Goal: Task Accomplishment & Management: Manage account settings

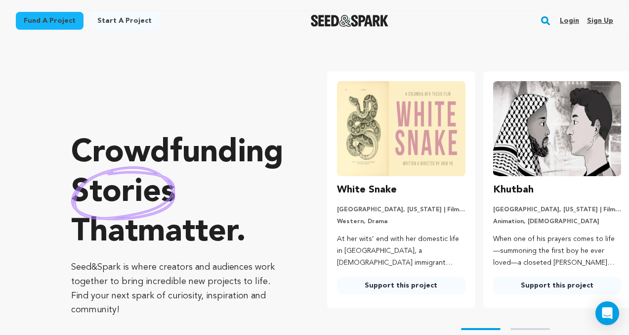
click at [568, 18] on link "Login" at bounding box center [569, 21] width 19 height 16
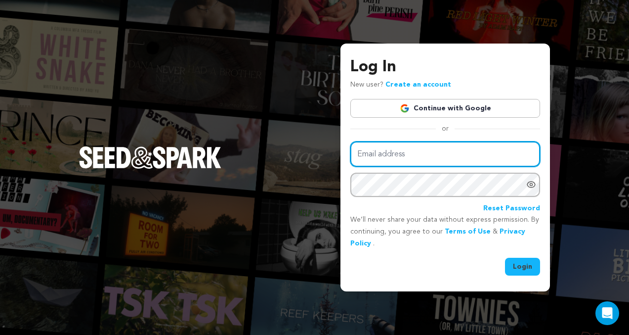
type input "hellomelissamaria@gmail.com"
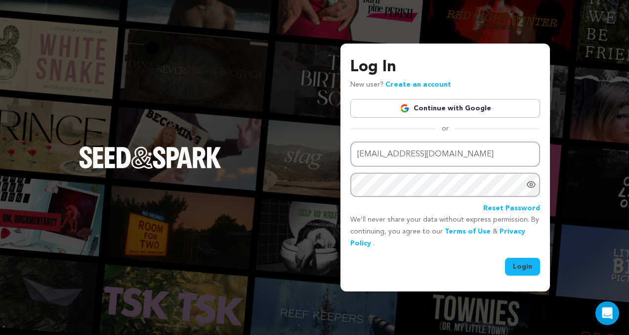
click at [523, 265] on button "Login" at bounding box center [522, 266] width 35 height 18
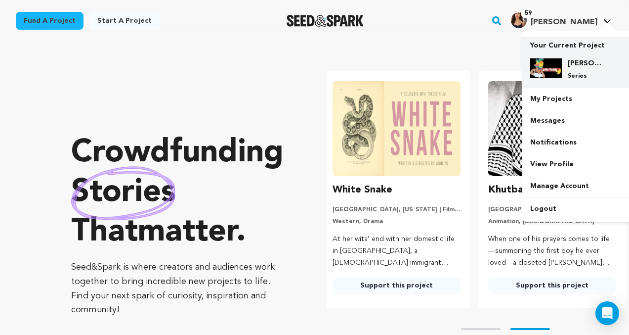
scroll to position [0, 164]
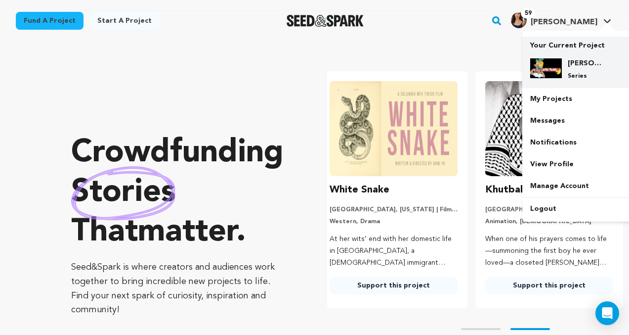
click at [576, 60] on h4 "[PERSON_NAME] Season 2" at bounding box center [586, 63] width 36 height 10
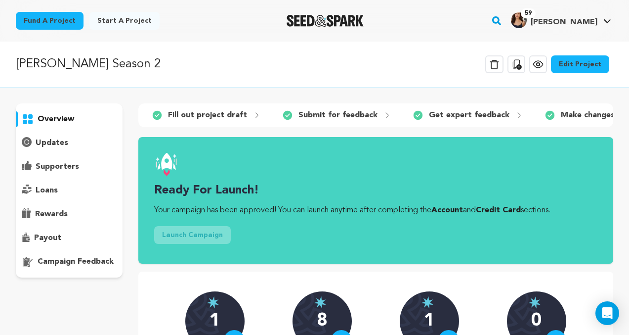
click at [575, 63] on link "Edit Project" at bounding box center [580, 64] width 58 height 18
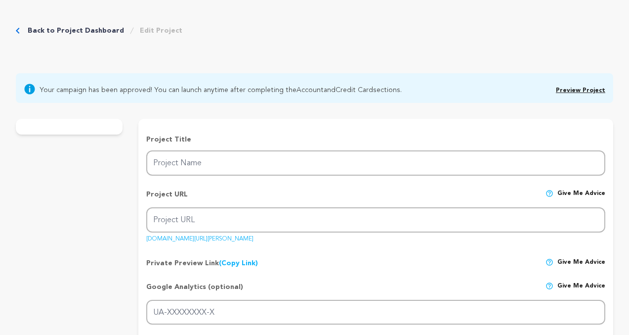
type input "[PERSON_NAME] Season 2"
type input "carmen-miranda-season-2"
type input "When Carmen inherits a decaying, fully staffed daycare, she must decide wether …"
type textarea "When [PERSON_NAME] was a flight attendant, she gave a passenger a packet of Spl…"
type textarea "[PERSON_NAME] brings to the forefront the invisible yet essential labor of care…"
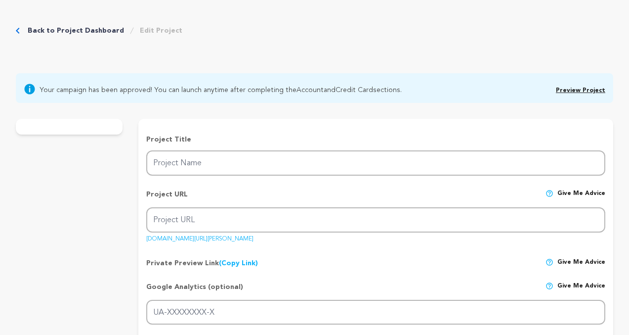
radio input "true"
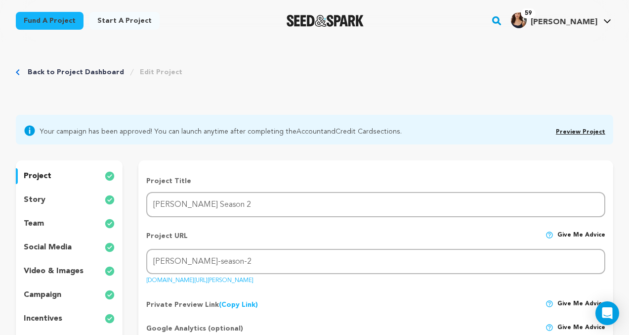
click at [577, 135] on span "Preview Project" at bounding box center [580, 131] width 49 height 12
click at [575, 127] on span "Preview Project" at bounding box center [580, 131] width 49 height 12
click at [575, 130] on link "Preview Project" at bounding box center [580, 132] width 49 height 6
click at [42, 196] on p "story" at bounding box center [35, 200] width 22 height 12
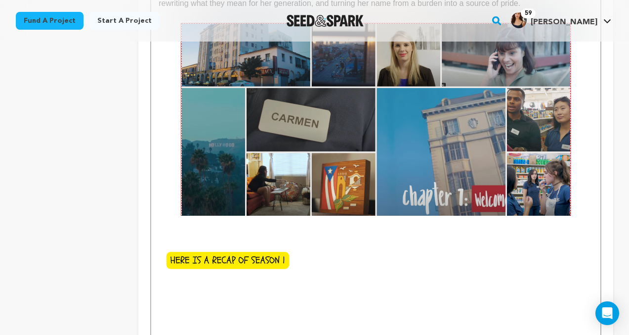
scroll to position [1296, 0]
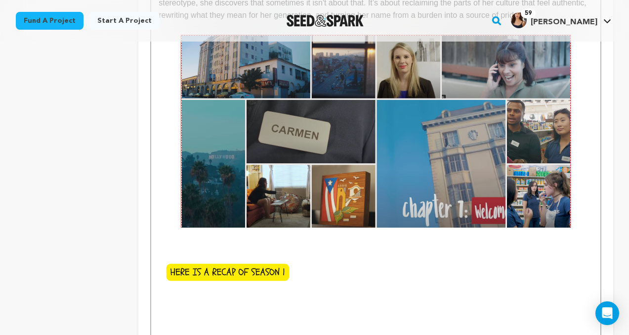
click at [339, 159] on img at bounding box center [375, 131] width 391 height 193
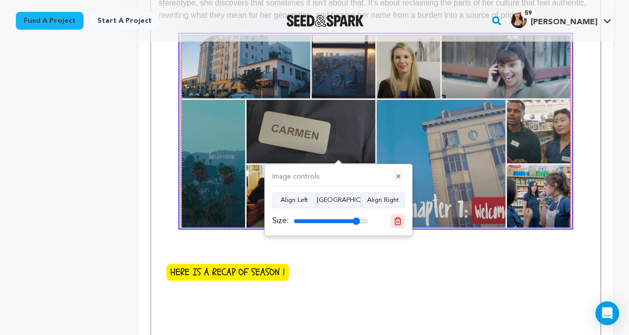
click at [394, 220] on icon at bounding box center [397, 220] width 9 height 9
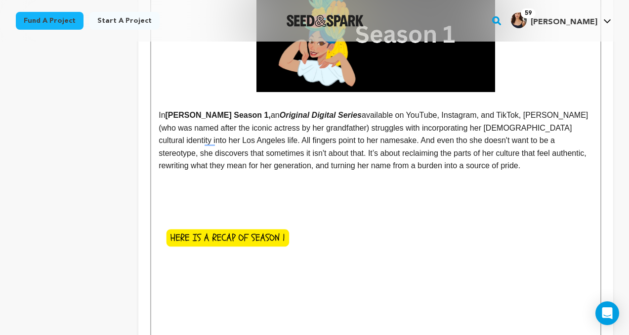
scroll to position [1147, 0]
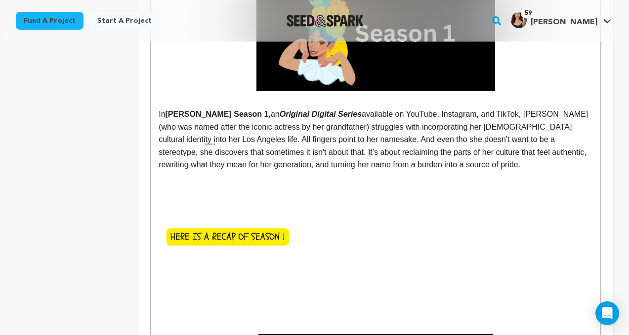
click at [466, 171] on p "To enrich screen reader interactions, please activate Accessibility in Grammarl…" at bounding box center [376, 177] width 434 height 13
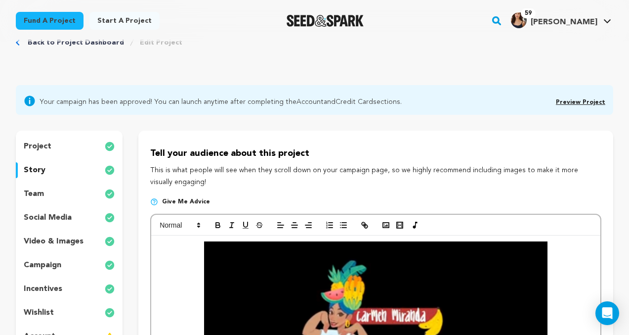
scroll to position [0, 0]
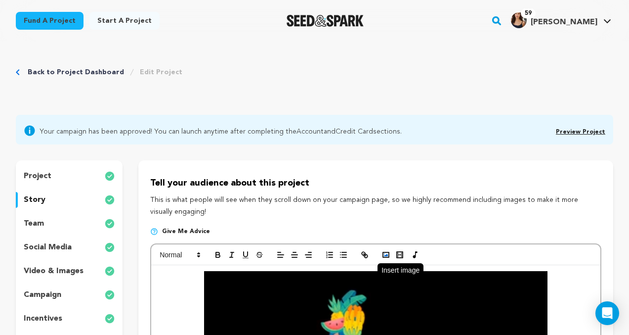
click at [386, 252] on icon "button" at bounding box center [386, 254] width 9 height 9
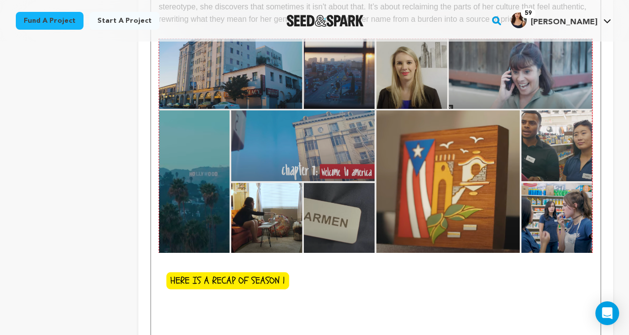
scroll to position [1296, 0]
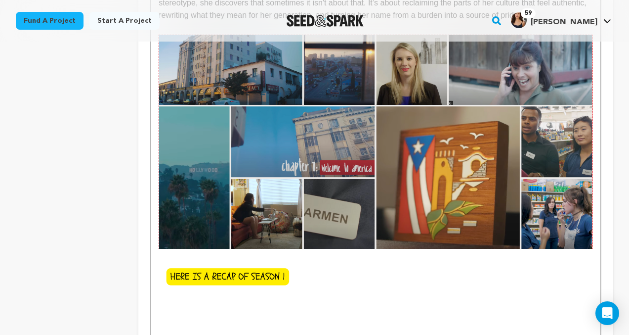
click at [477, 192] on img "To enrich screen reader interactions, please activate Accessibility in Grammarl…" at bounding box center [376, 142] width 434 height 214
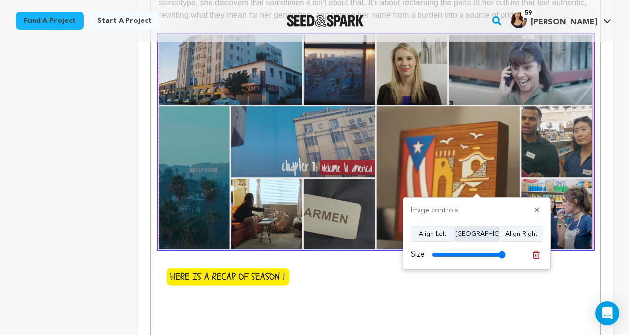
click at [476, 232] on button "Align Center" at bounding box center [477, 234] width 44 height 16
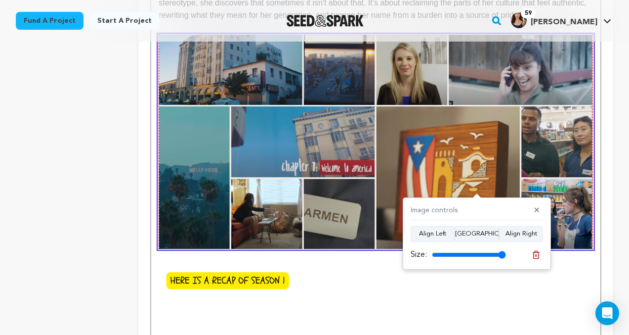
click at [572, 263] on p "To enrich screen reader interactions, please activate Accessibility in Grammarl…" at bounding box center [376, 150] width 434 height 231
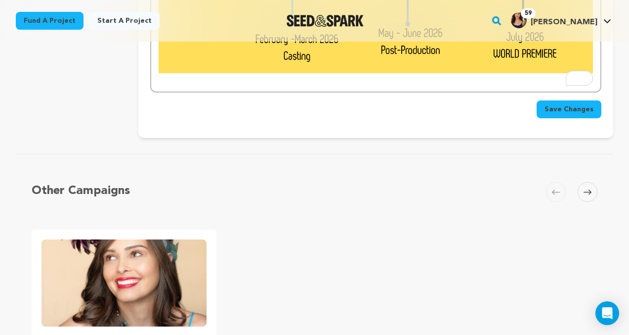
scroll to position [3378, 0]
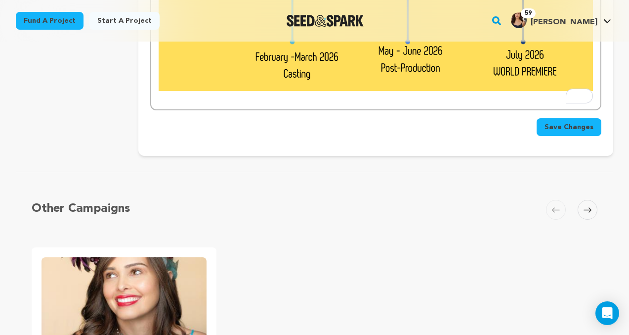
click at [559, 125] on span "Save Changes" at bounding box center [569, 127] width 49 height 10
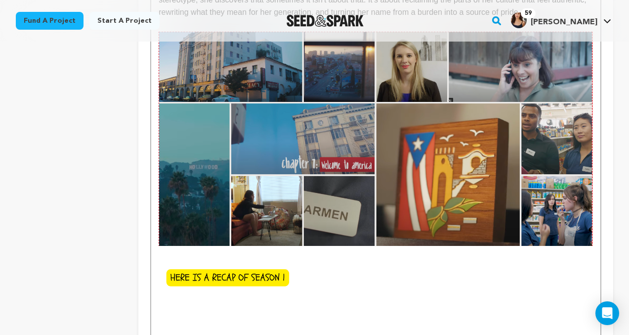
scroll to position [1304, 0]
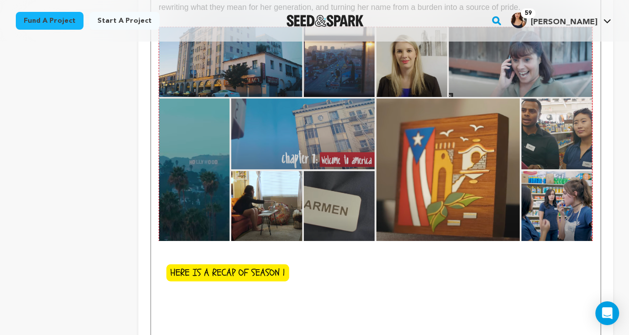
click at [460, 185] on img "To enrich screen reader interactions, please activate Accessibility in Grammarl…" at bounding box center [376, 134] width 434 height 214
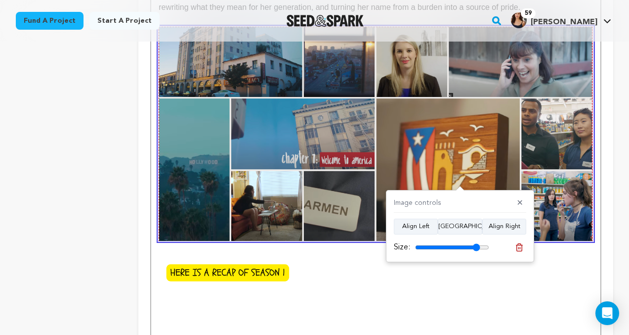
type input "88"
click at [476, 248] on input "range" at bounding box center [452, 247] width 74 height 8
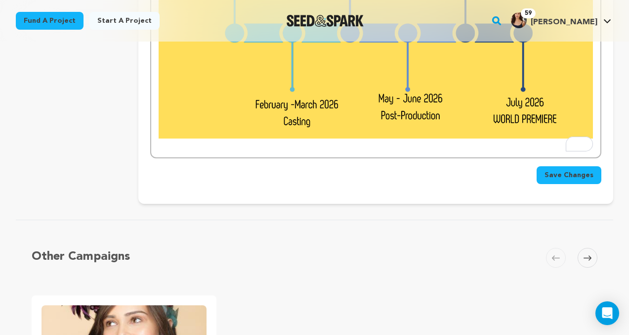
scroll to position [3309, 0]
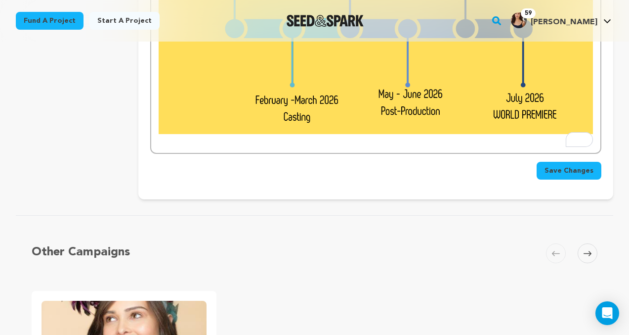
click at [560, 170] on span "Save Changes" at bounding box center [569, 171] width 49 height 10
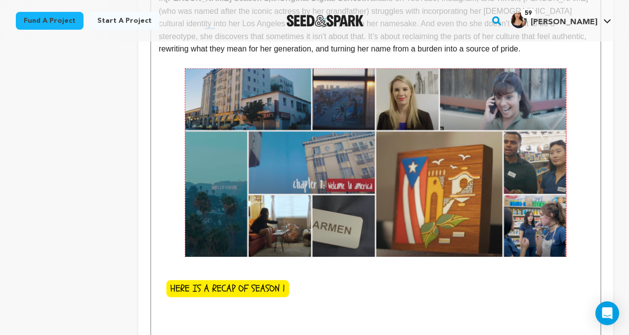
scroll to position [1263, 0]
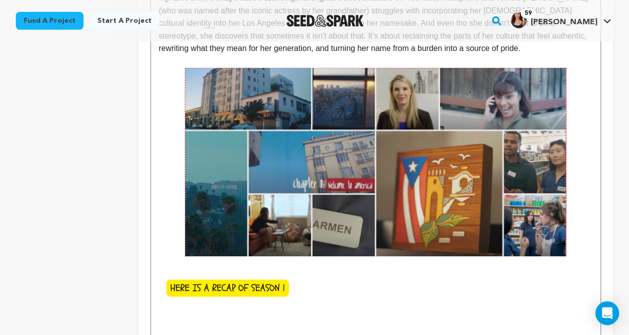
click at [416, 184] on img "To enrich screen reader interactions, please activate Accessibility in Grammarl…" at bounding box center [376, 162] width 382 height 189
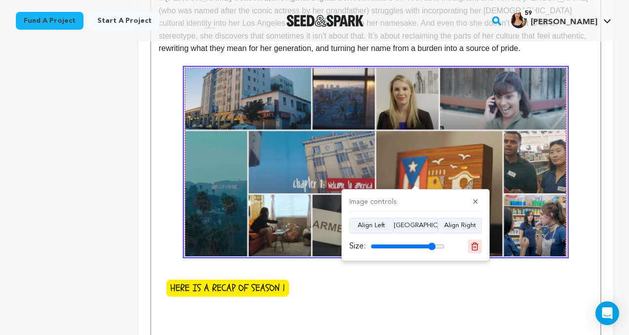
click at [473, 247] on icon at bounding box center [474, 246] width 9 height 9
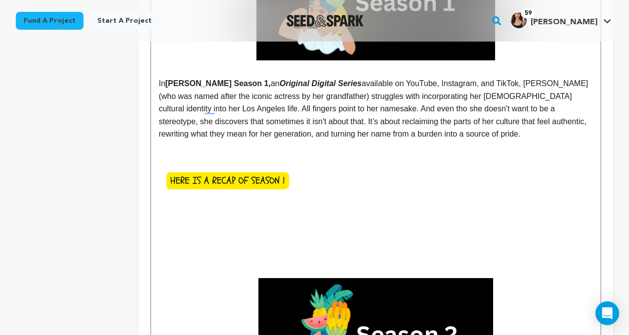
scroll to position [1099, 0]
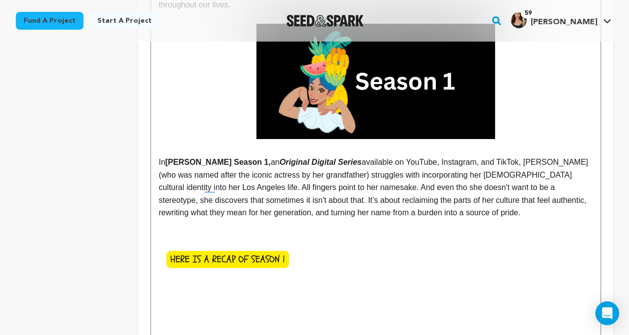
click at [461, 211] on p "In Carmen Miranda Season 1, an Original Digital Series available on YouTube, In…" at bounding box center [376, 187] width 434 height 63
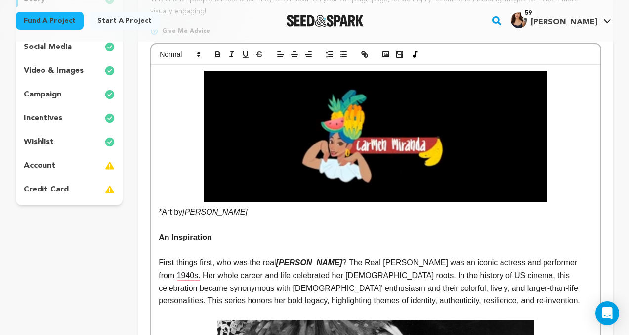
scroll to position [0, 0]
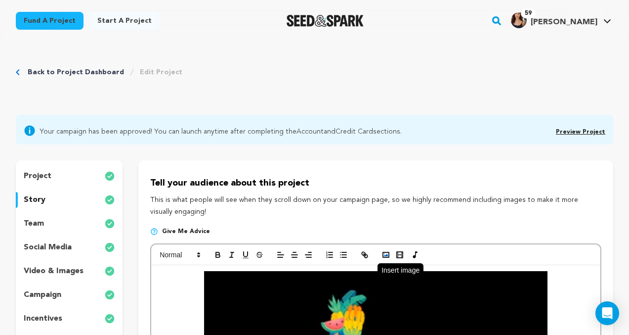
click at [384, 256] on polyline "button" at bounding box center [386, 255] width 4 height 2
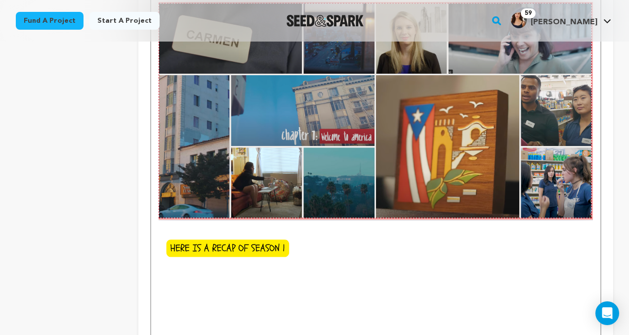
scroll to position [1335, 0]
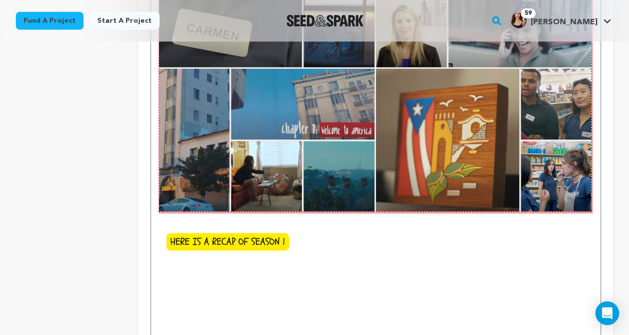
click at [493, 170] on img "To enrich screen reader interactions, please activate Accessibility in Grammarl…" at bounding box center [376, 105] width 434 height 218
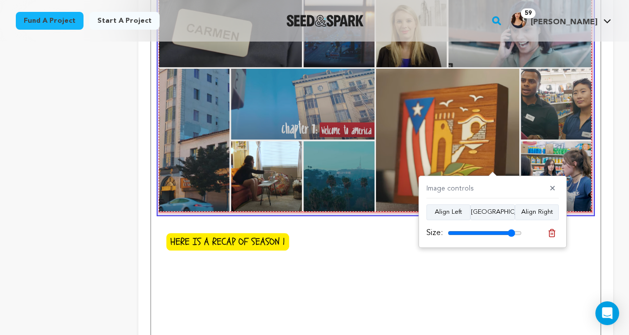
type input "91"
click at [511, 233] on input "range" at bounding box center [485, 233] width 74 height 8
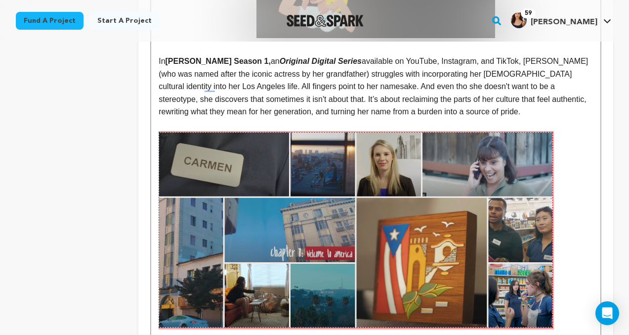
scroll to position [1198, 0]
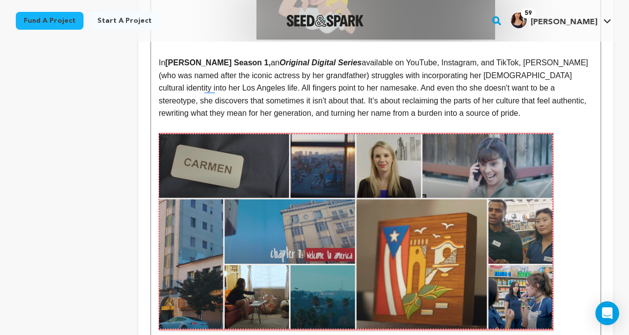
click at [484, 232] on img "To enrich screen reader interactions, please activate Accessibility in Grammarl…" at bounding box center [356, 231] width 395 height 199
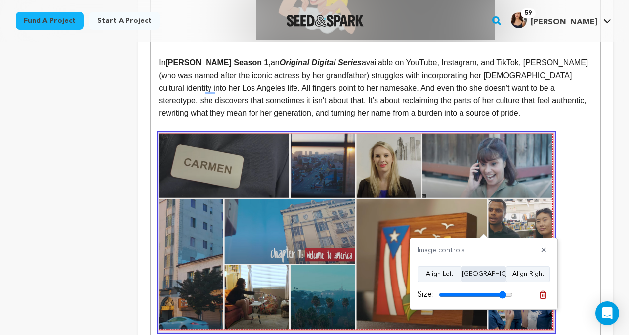
click at [483, 275] on button "Align Center" at bounding box center [484, 274] width 44 height 16
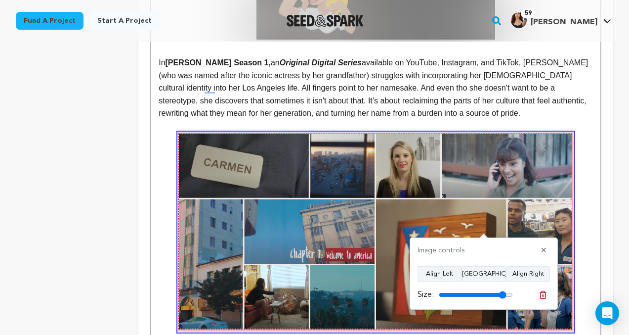
click at [584, 232] on p "To enrich screen reader interactions, please activate Accessibility in Grammarl…" at bounding box center [376, 239] width 434 height 215
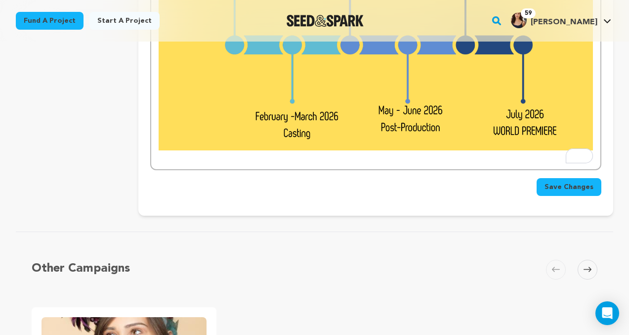
scroll to position [3335, 0]
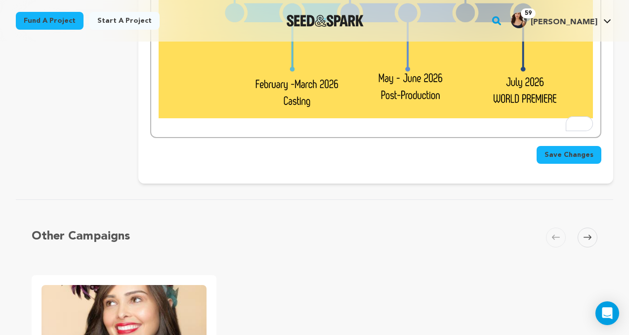
click at [568, 154] on span "Save Changes" at bounding box center [569, 155] width 49 height 10
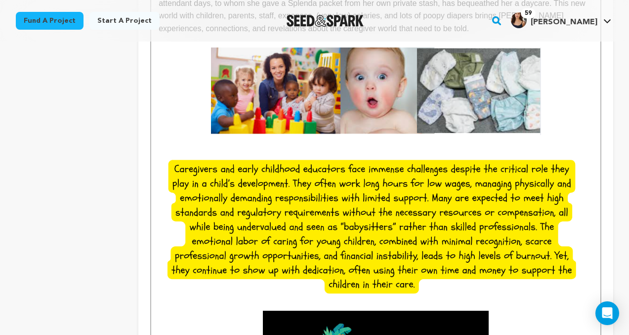
scroll to position [1786, 0]
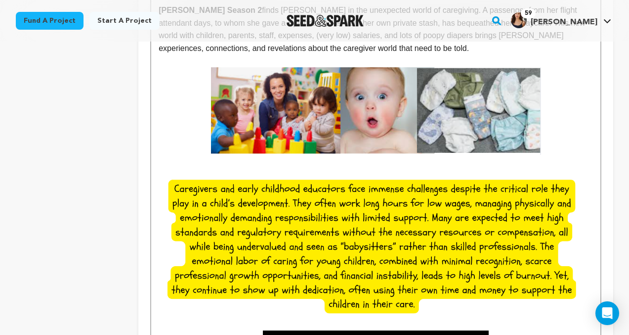
click at [382, 124] on img "To enrich screen reader interactions, please activate Accessibility in Grammarl…" at bounding box center [376, 110] width 330 height 87
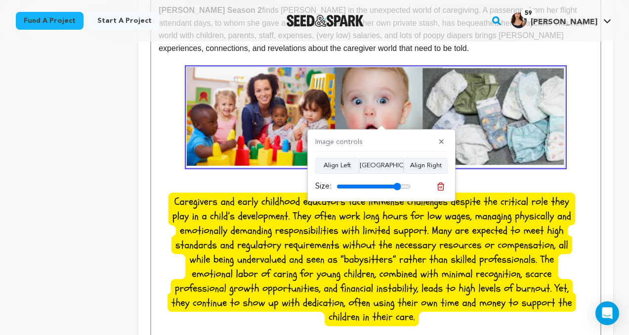
type input "87"
click at [397, 185] on input "range" at bounding box center [374, 186] width 74 height 8
click at [586, 176] on p "To enrich screen reader interactions, please activate Accessibility in Grammarl…" at bounding box center [376, 177] width 434 height 13
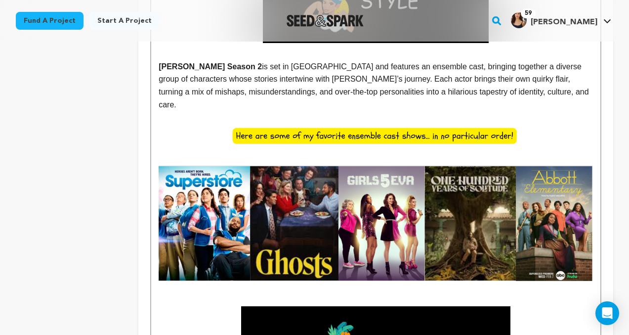
scroll to position [2182, 0]
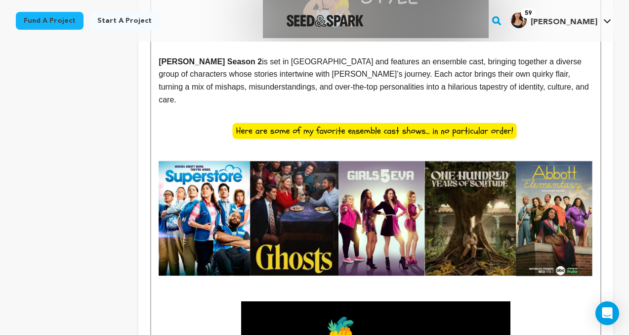
click at [486, 119] on img "To enrich screen reader interactions, please activate Accessibility in Grammarl…" at bounding box center [375, 131] width 291 height 25
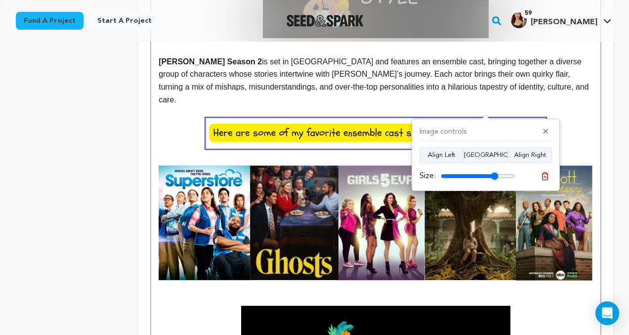
type input "78"
click at [495, 175] on input "range" at bounding box center [478, 176] width 74 height 8
click at [566, 122] on p "To enrich screen reader interactions, please activate Accessibility in Grammarl…" at bounding box center [376, 134] width 434 height 30
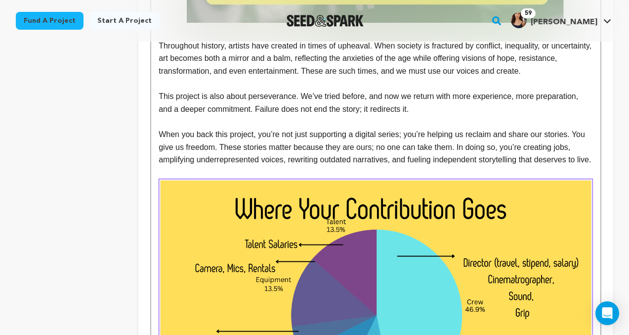
scroll to position [2786, 0]
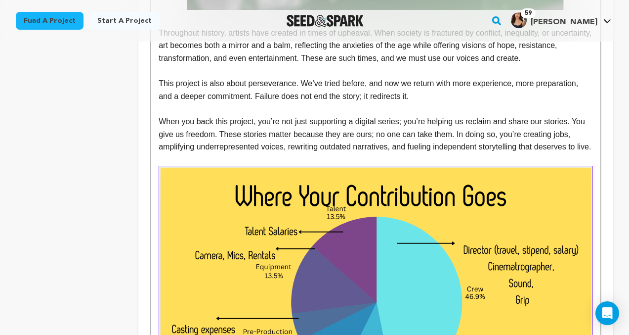
click at [443, 85] on p "This project is also about perseverance. We’ve tried before, and now we return …" at bounding box center [376, 89] width 434 height 25
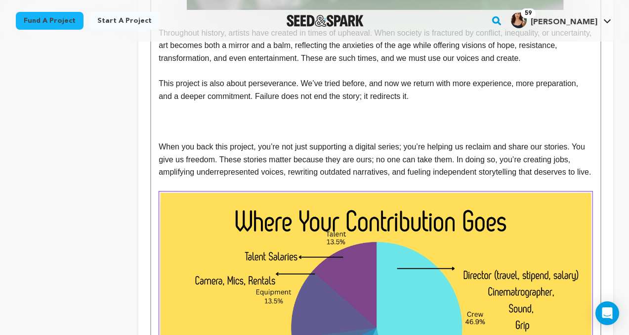
click at [216, 172] on p "When you back this project, you’re not just supporting a digital series; you’re…" at bounding box center [376, 159] width 434 height 38
click at [162, 128] on p "To enrich screen reader interactions, please activate Accessibility in Grammarl…" at bounding box center [376, 134] width 434 height 13
click at [162, 115] on p "To enrich screen reader interactions, please activate Accessibility in Grammarl…" at bounding box center [376, 121] width 434 height 13
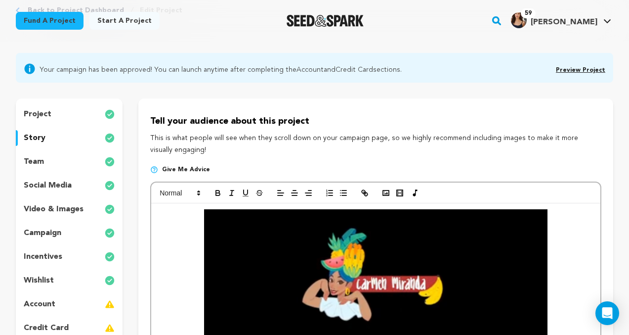
scroll to position [0, 0]
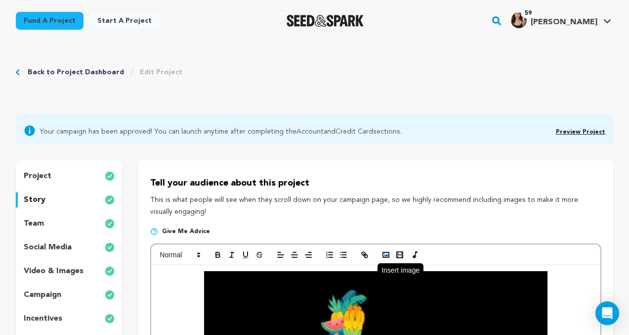
click at [383, 255] on icon "button" at bounding box center [386, 254] width 9 height 9
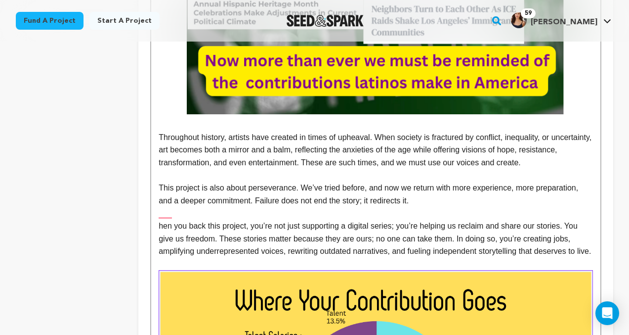
scroll to position [2674, 0]
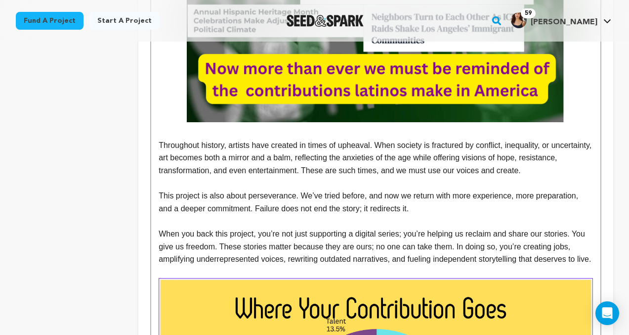
click at [427, 197] on p "This project is also about perseverance. We’ve tried before, and now we return …" at bounding box center [376, 201] width 434 height 25
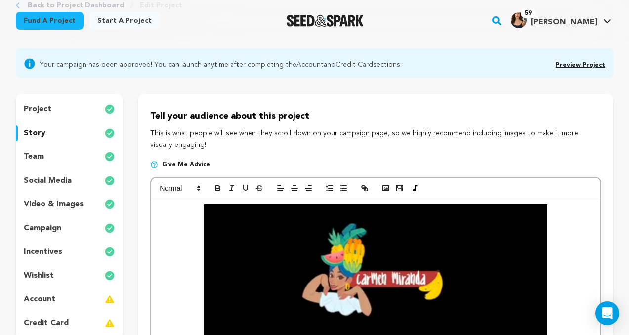
scroll to position [64, 0]
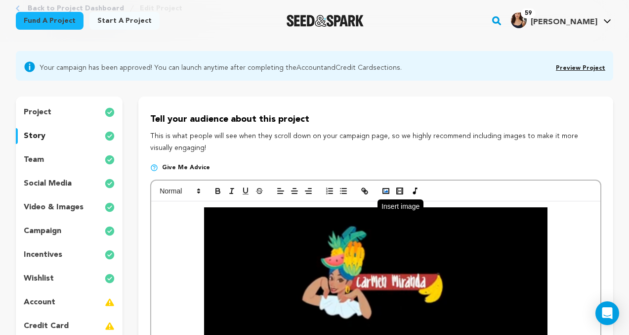
click at [383, 189] on rect "button" at bounding box center [386, 190] width 6 height 5
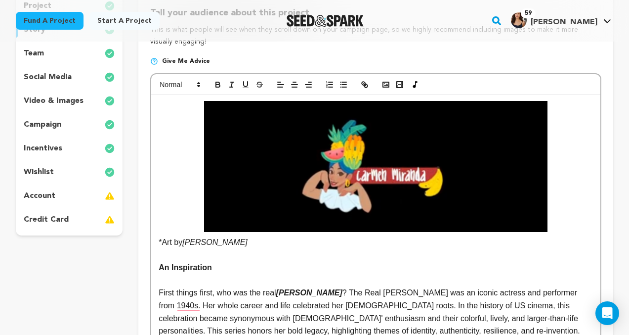
scroll to position [177, 0]
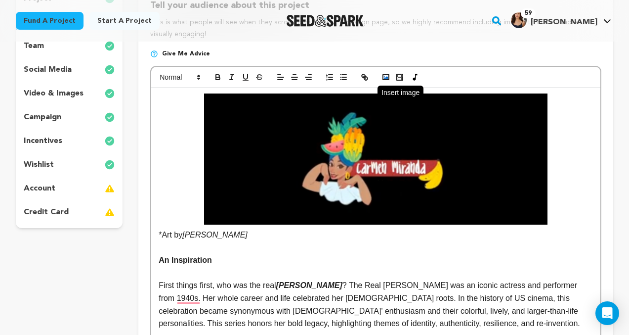
click at [384, 80] on rect "button" at bounding box center [386, 77] width 6 height 5
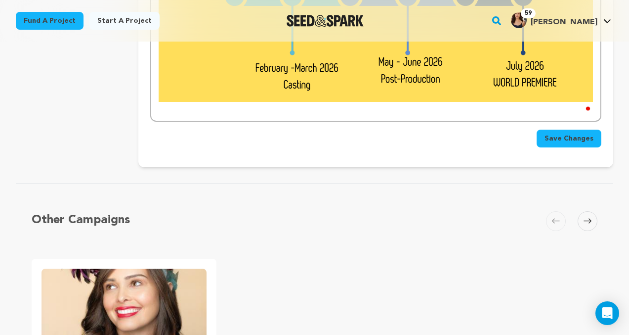
scroll to position [3392, 0]
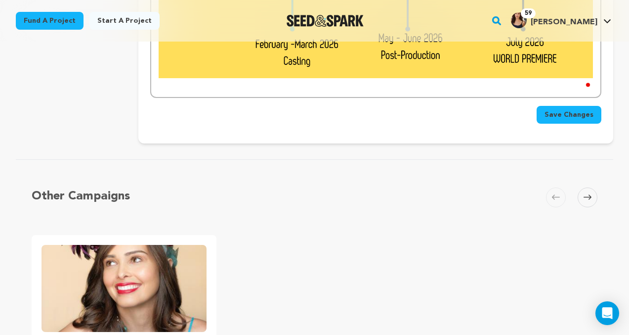
click at [559, 117] on span "Save Changes" at bounding box center [569, 115] width 49 height 10
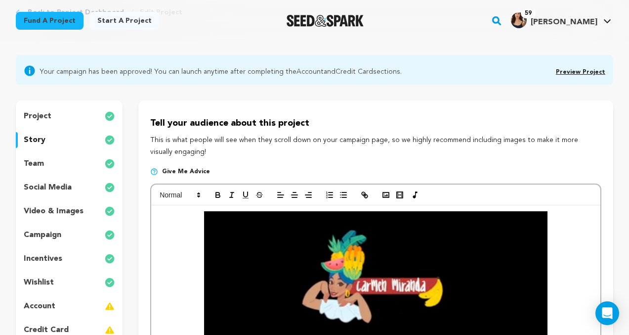
scroll to position [0, 0]
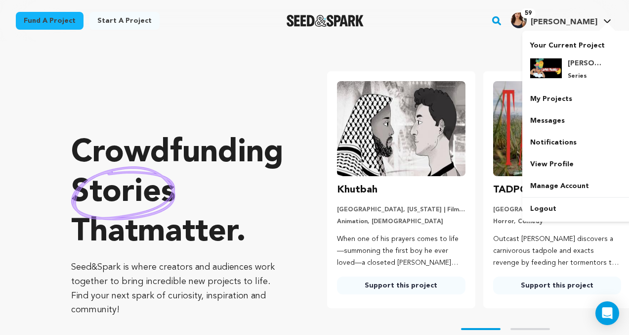
click at [527, 20] on img "Melissa R.'s Profile" at bounding box center [519, 20] width 16 height 16
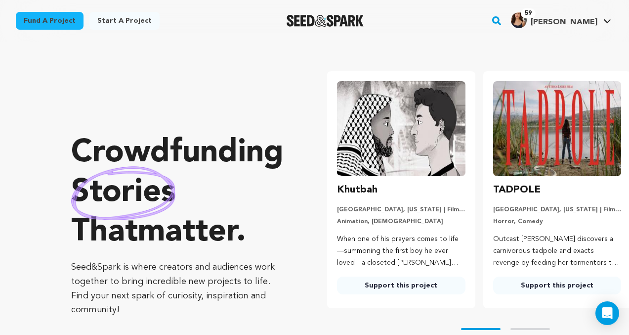
click at [527, 20] on img "Melissa R.'s Profile" at bounding box center [519, 20] width 16 height 16
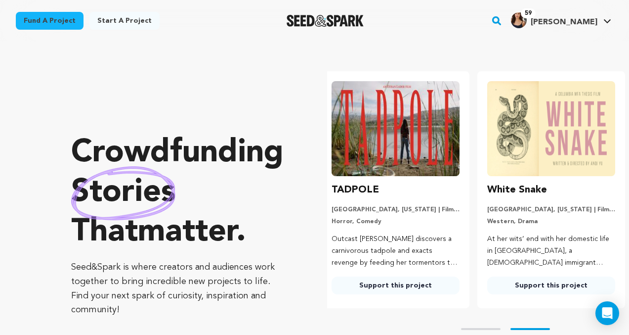
scroll to position [0, 164]
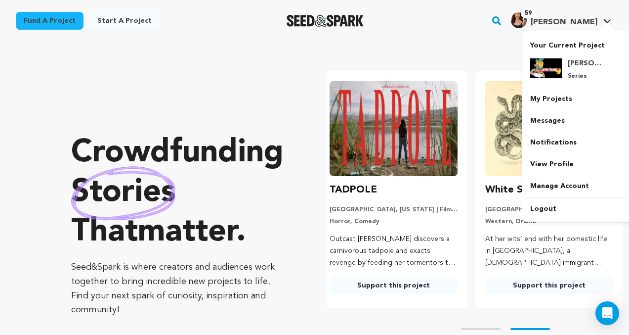
click at [582, 25] on span "[PERSON_NAME]" at bounding box center [564, 22] width 67 height 8
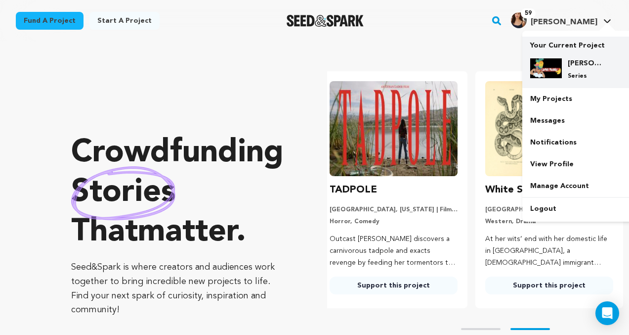
click at [578, 71] on div "Carmen Miranda Season 2 Series" at bounding box center [585, 69] width 47 height 22
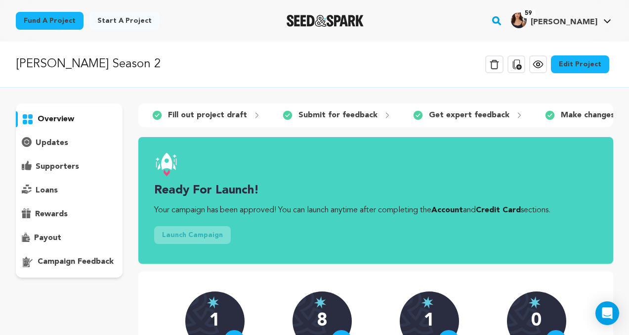
click at [568, 66] on link "Edit Project" at bounding box center [580, 64] width 58 height 18
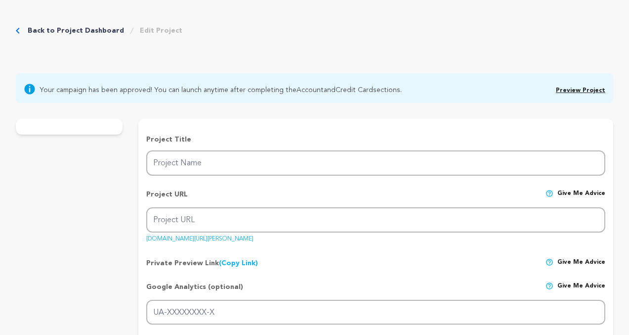
type input "[PERSON_NAME] Season 2"
type input "carmen-miranda-season-2"
type input "When Carmen inherits a decaying, fully staffed daycare, she must decide wether …"
type textarea "When [PERSON_NAME] was a flight attendant, she gave a passenger a packet of Spl…"
type textarea "[PERSON_NAME] brings to the forefront the invisible yet essential labor of care…"
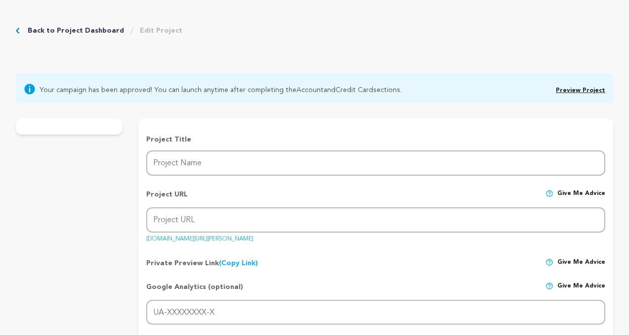
radio input "true"
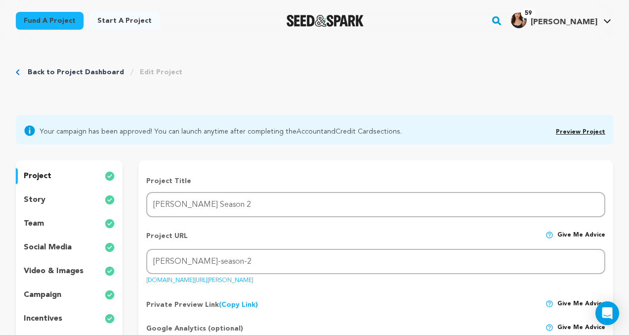
click at [33, 206] on div "story" at bounding box center [69, 200] width 107 height 16
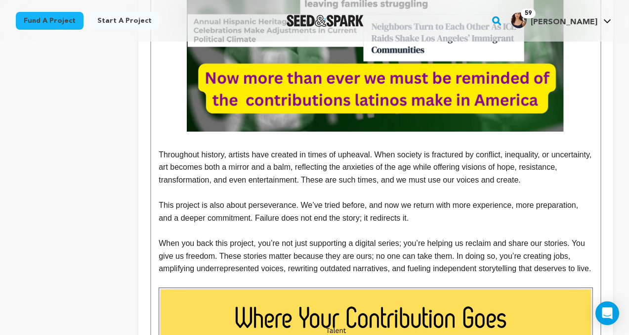
scroll to position [2636, 0]
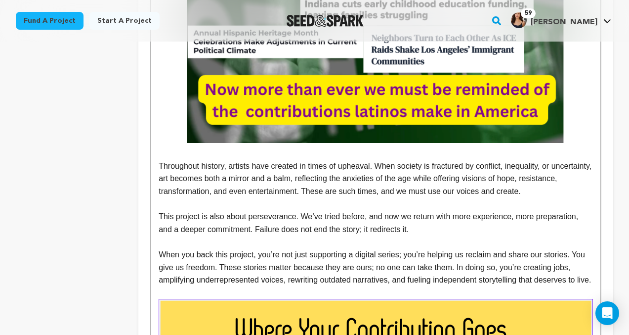
click at [423, 220] on p "This project is also about perseverance. We’ve tried before, and now we return …" at bounding box center [376, 222] width 434 height 25
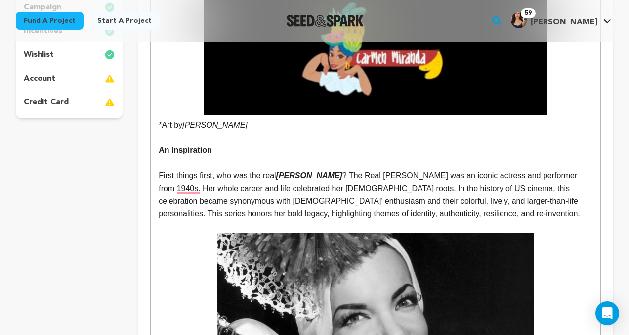
scroll to position [95, 0]
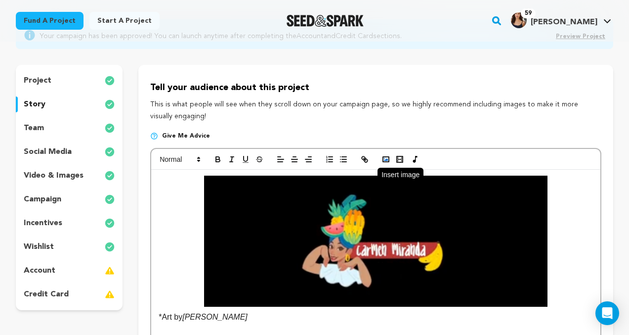
click at [384, 159] on icon "button" at bounding box center [386, 159] width 9 height 9
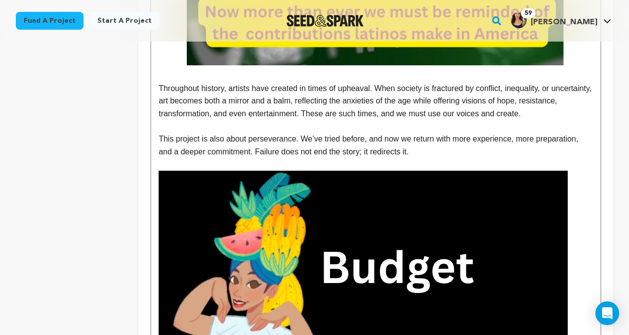
click at [485, 238] on img "To enrich screen reader interactions, please activate Accessibility in Grammarl…" at bounding box center [363, 276] width 409 height 212
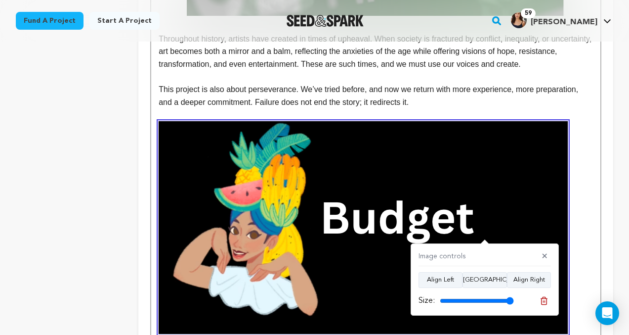
scroll to position [2782, 0]
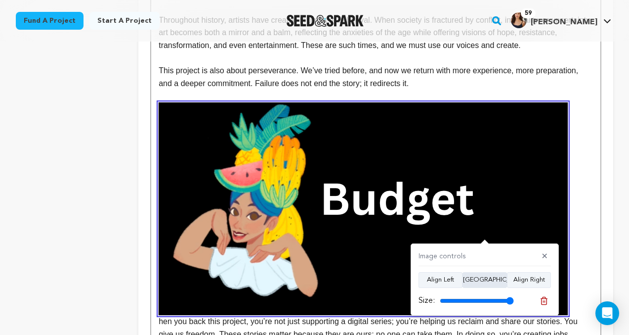
click at [481, 283] on button "Align Center" at bounding box center [485, 280] width 44 height 16
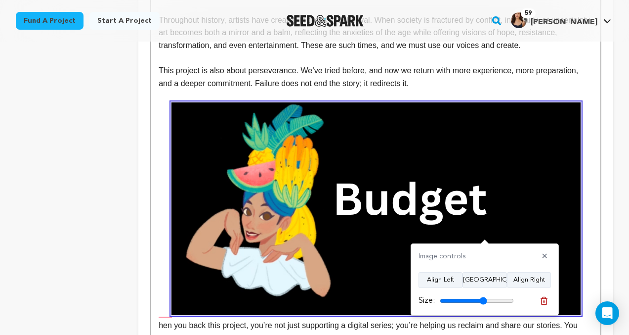
click at [483, 299] on input "range" at bounding box center [477, 301] width 74 height 8
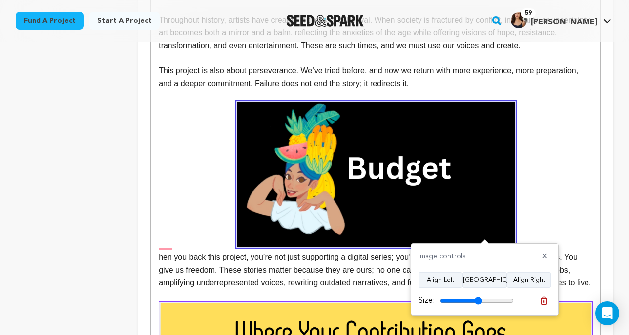
click at [478, 299] on input "range" at bounding box center [477, 301] width 74 height 8
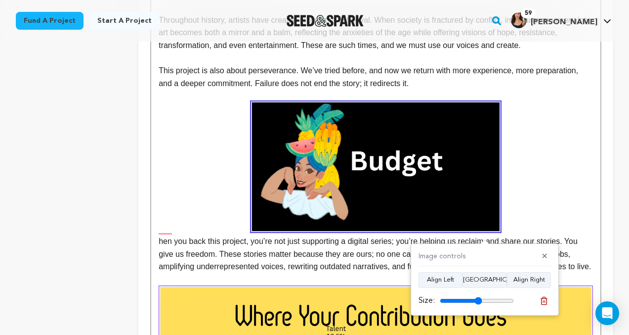
click at [475, 299] on input "range" at bounding box center [477, 301] width 74 height 8
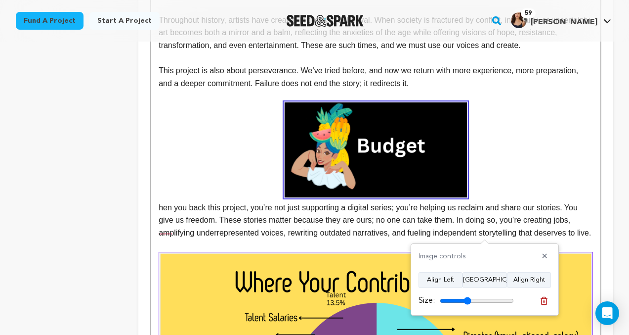
type input "42"
click at [467, 301] on input "range" at bounding box center [477, 301] width 74 height 8
click at [555, 136] on p "hen you back this project, you’re not just supporting a digital series; you’re …" at bounding box center [376, 170] width 434 height 136
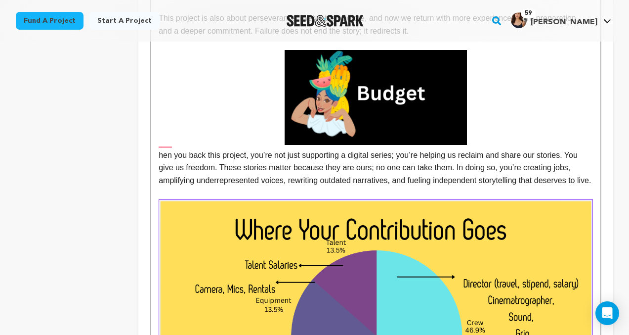
scroll to position [2822, 0]
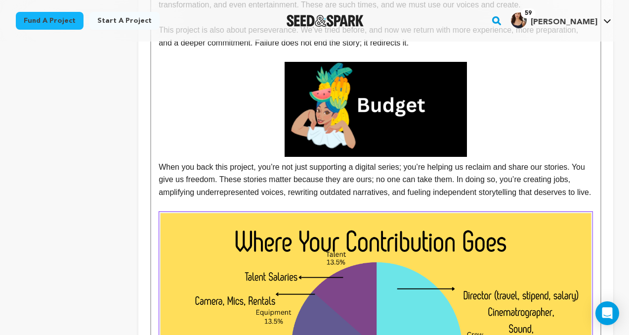
click at [533, 114] on p "When you back this project, you’re not just supporting a digital series; you’re…" at bounding box center [376, 130] width 434 height 136
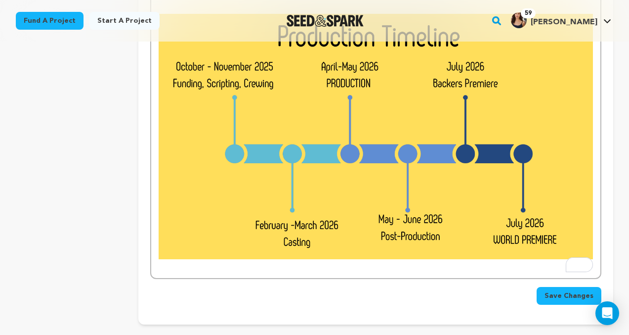
scroll to position [3314, 0]
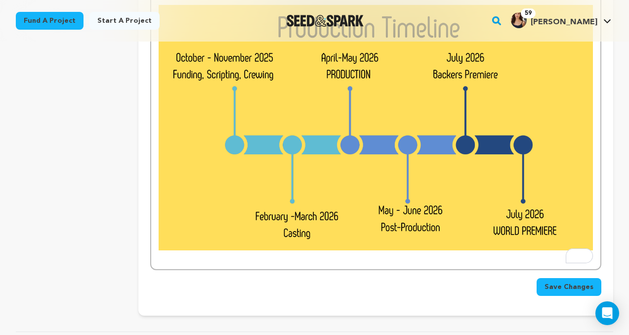
click at [572, 285] on span "Save Changes" at bounding box center [569, 287] width 49 height 10
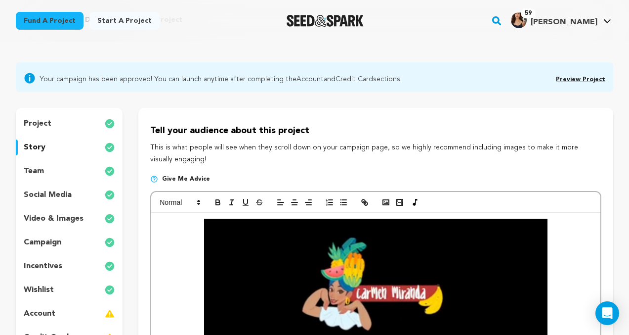
scroll to position [0, 0]
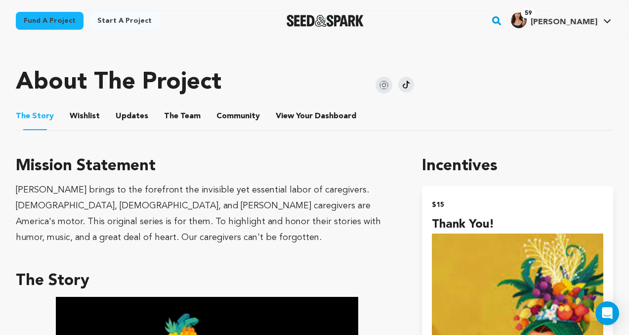
scroll to position [415, 0]
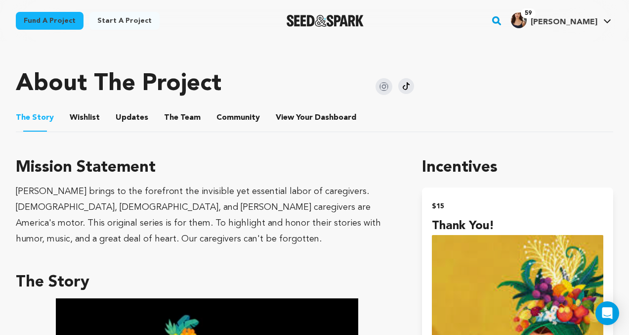
click at [81, 113] on button "Wishlist" at bounding box center [85, 120] width 24 height 24
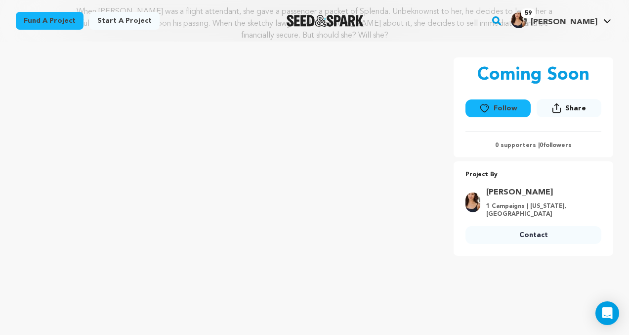
scroll to position [255, 0]
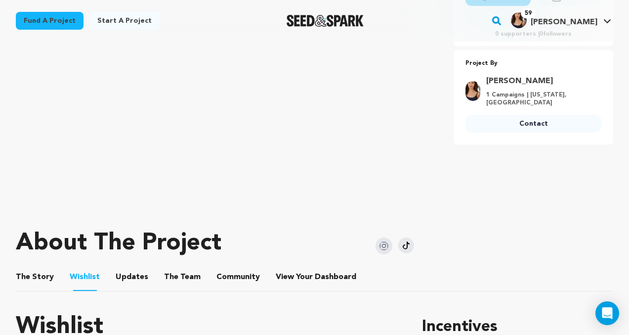
click at [41, 274] on button "The Story" at bounding box center [35, 279] width 24 height 24
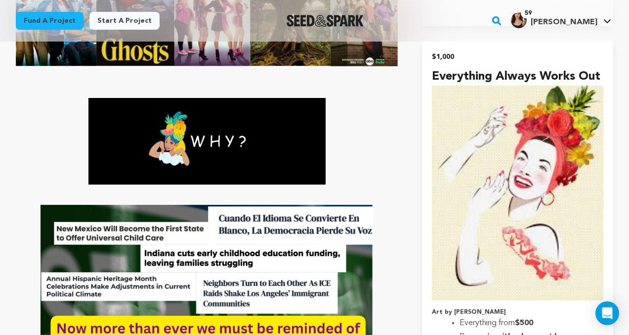
scroll to position [2966, 0]
